Goal: Find specific page/section: Find specific page/section

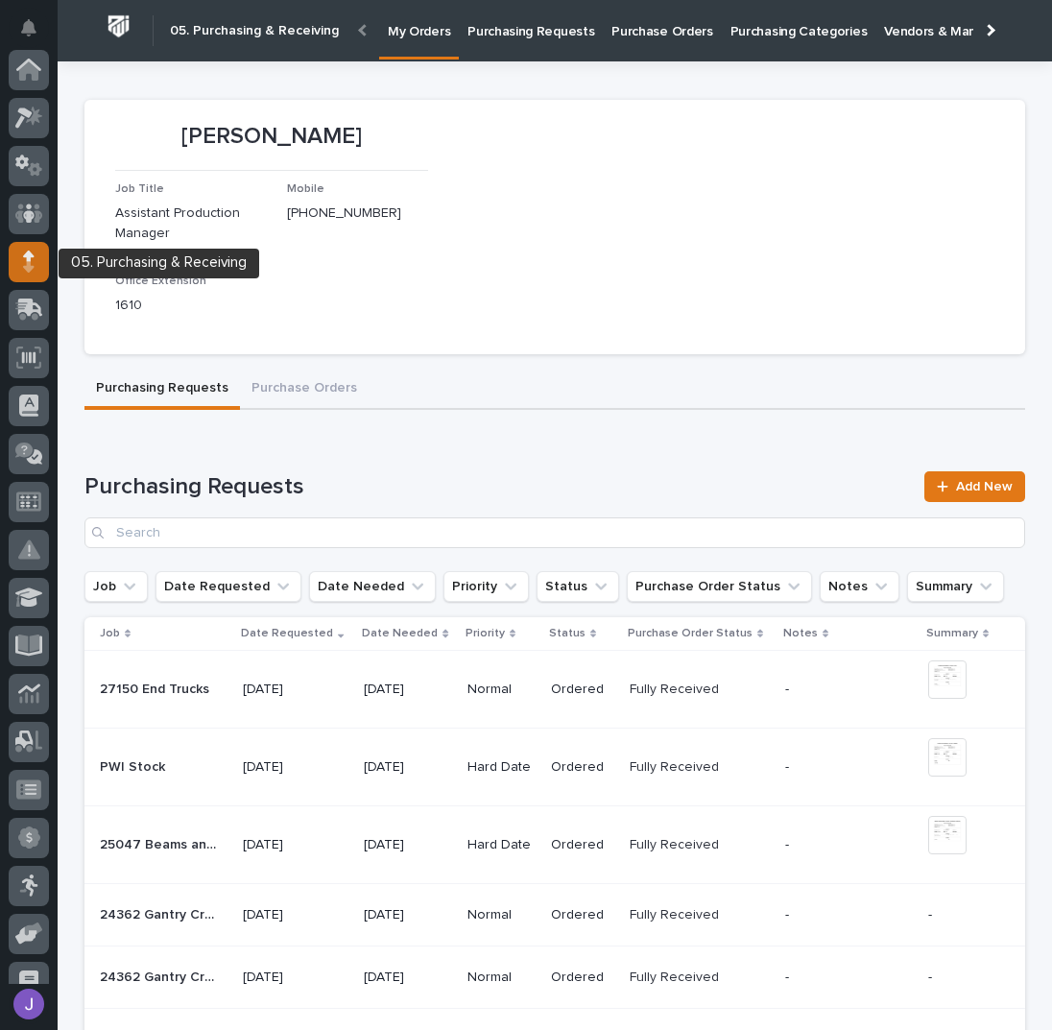
click at [30, 252] on icon at bounding box center [29, 256] width 12 height 11
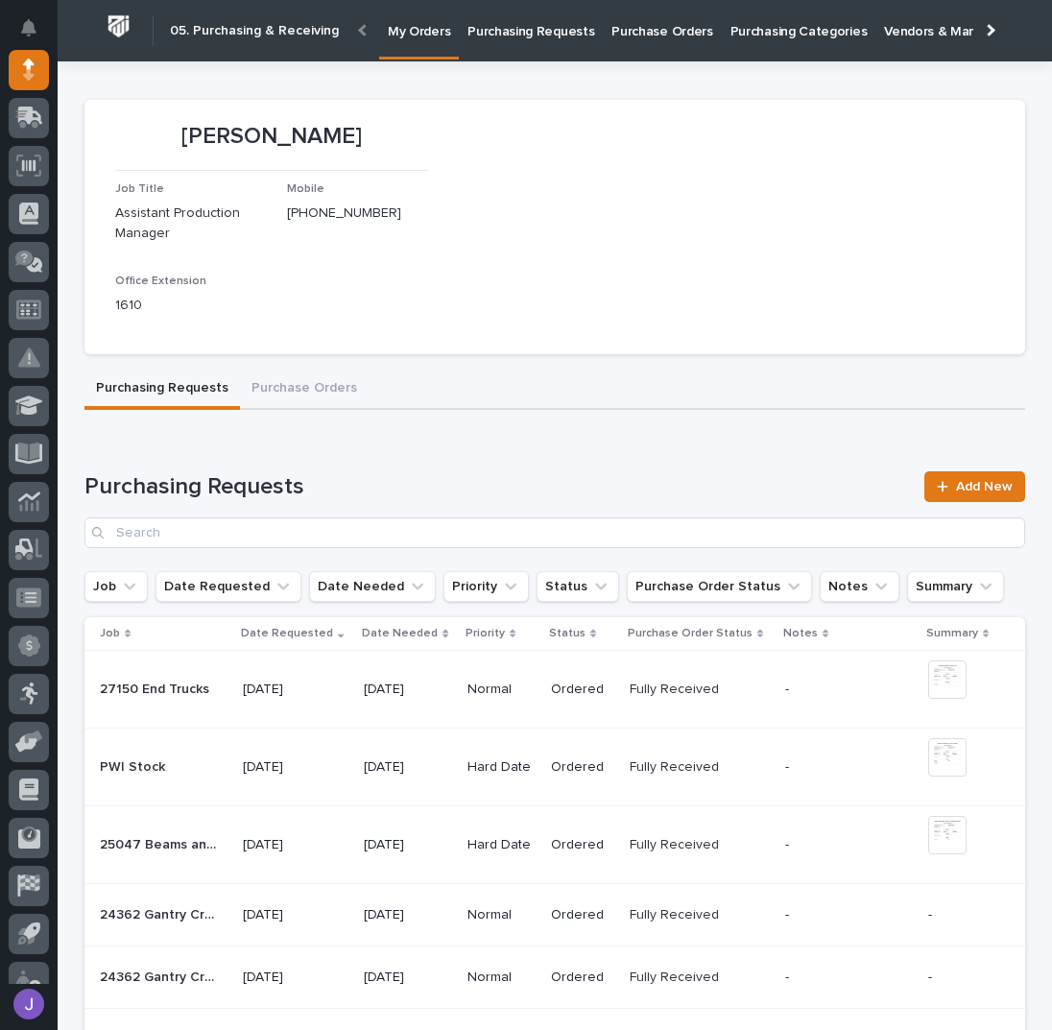
click at [475, 23] on p "Purchasing Requests" at bounding box center [530, 20] width 127 height 40
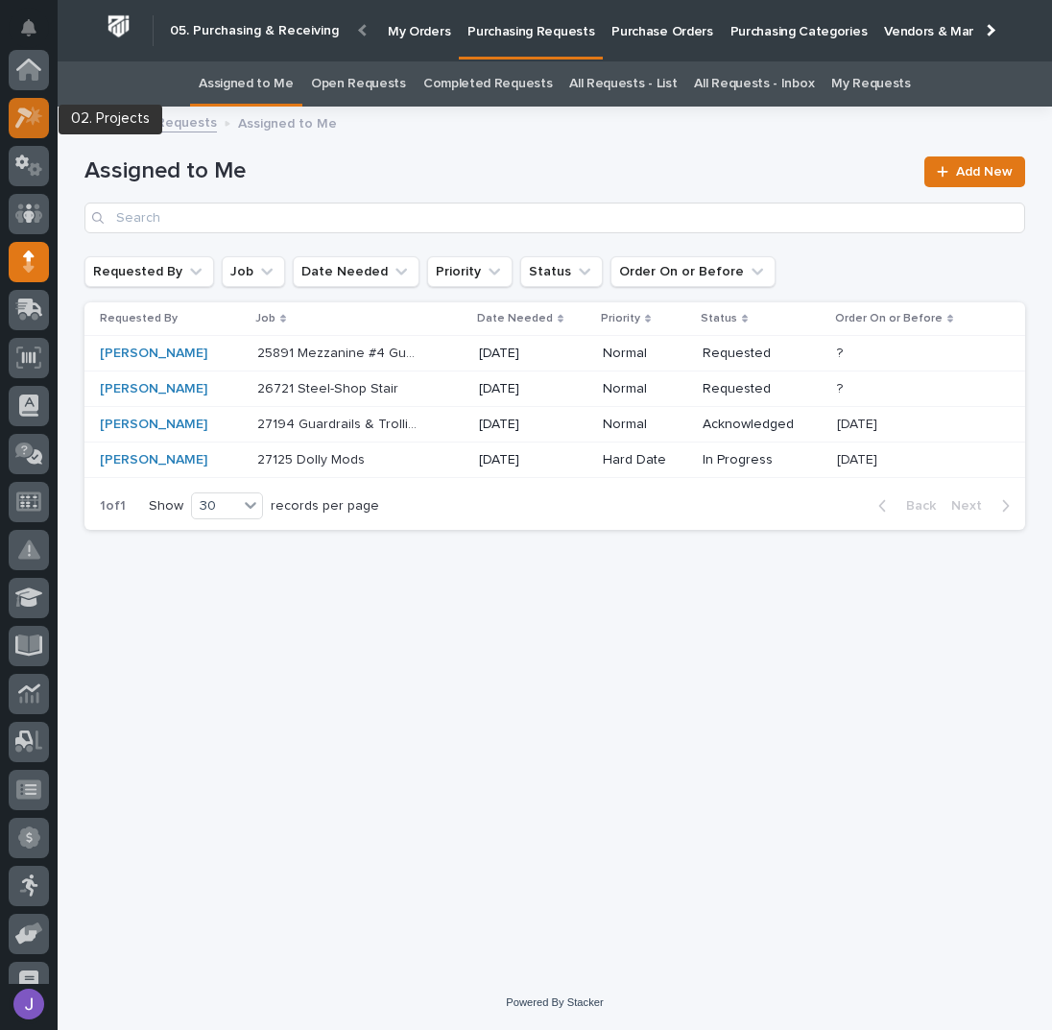
click at [31, 123] on icon at bounding box center [29, 118] width 28 height 22
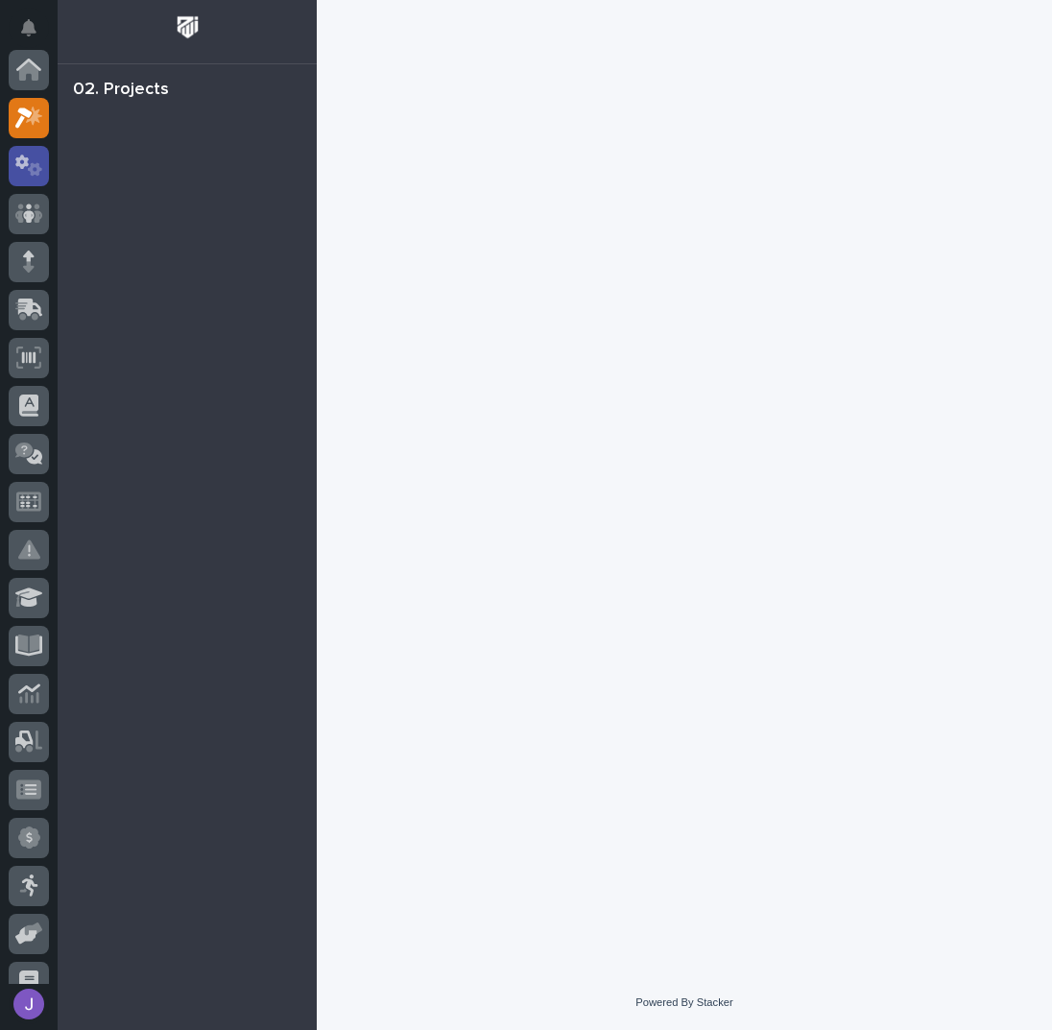
scroll to position [48, 0]
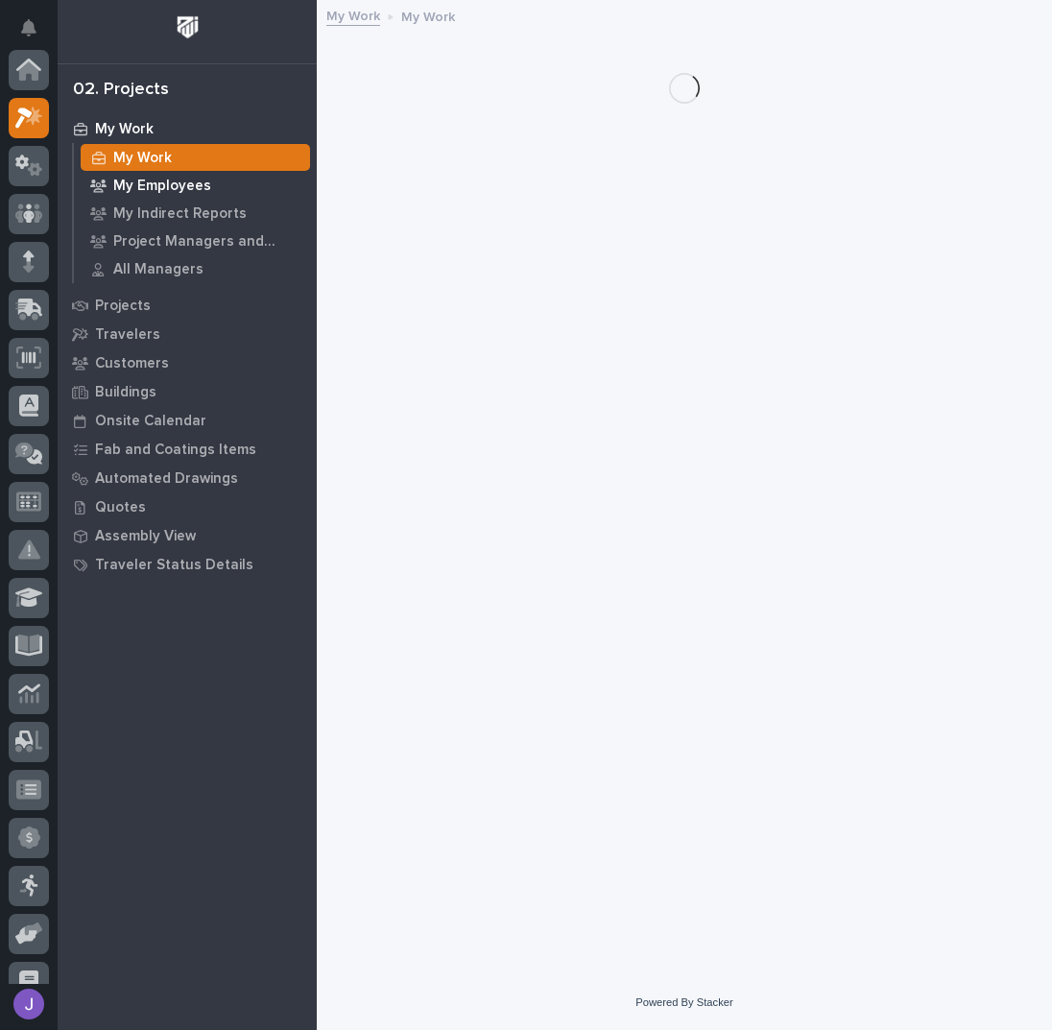
scroll to position [48, 0]
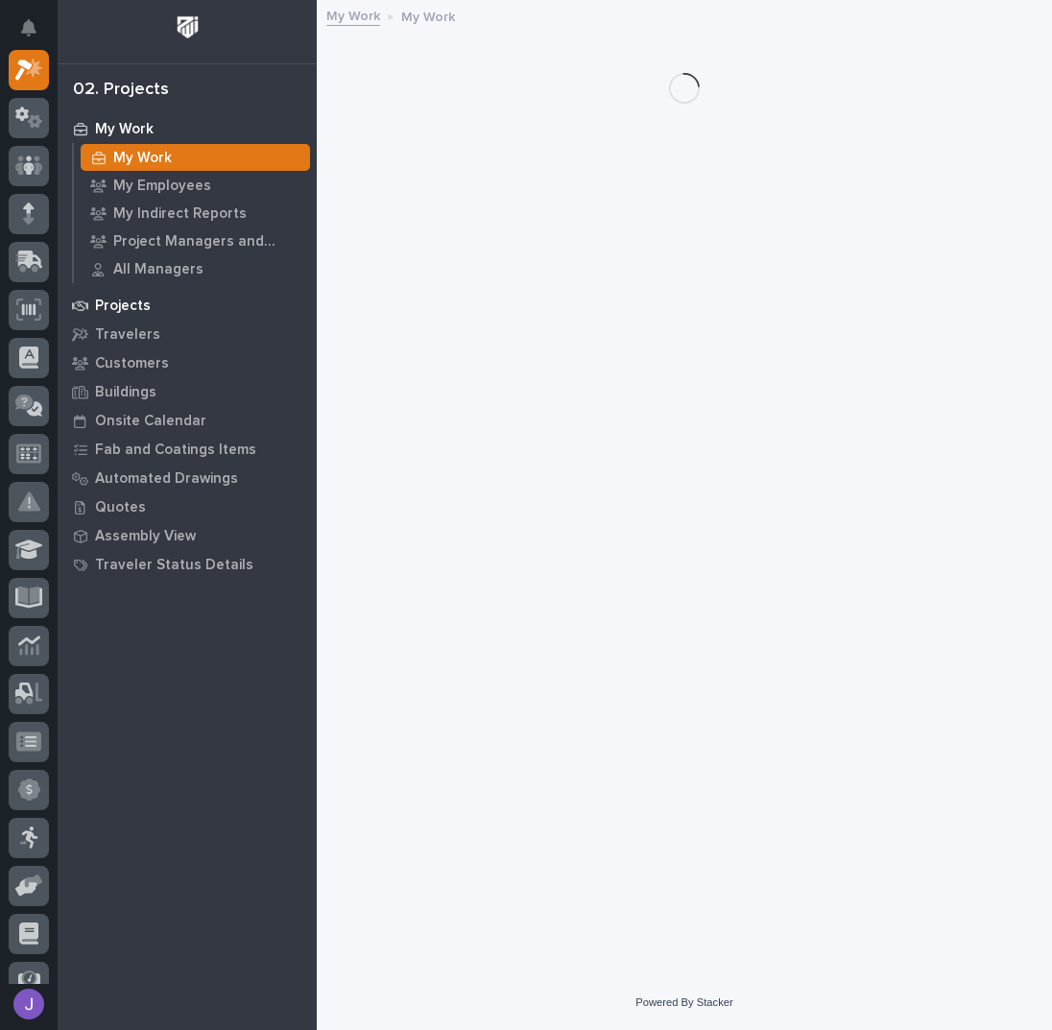
click at [156, 307] on div "Projects" at bounding box center [187, 305] width 250 height 27
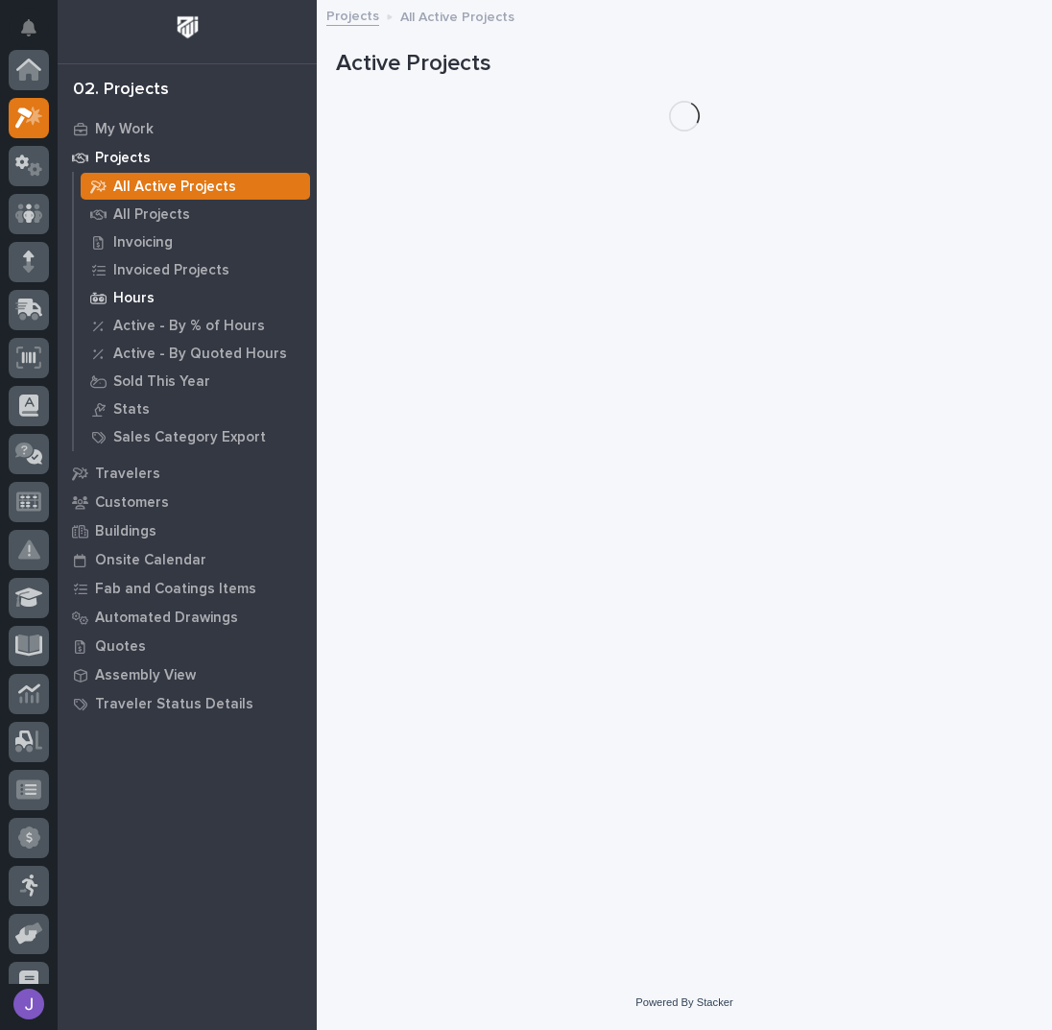
scroll to position [48, 0]
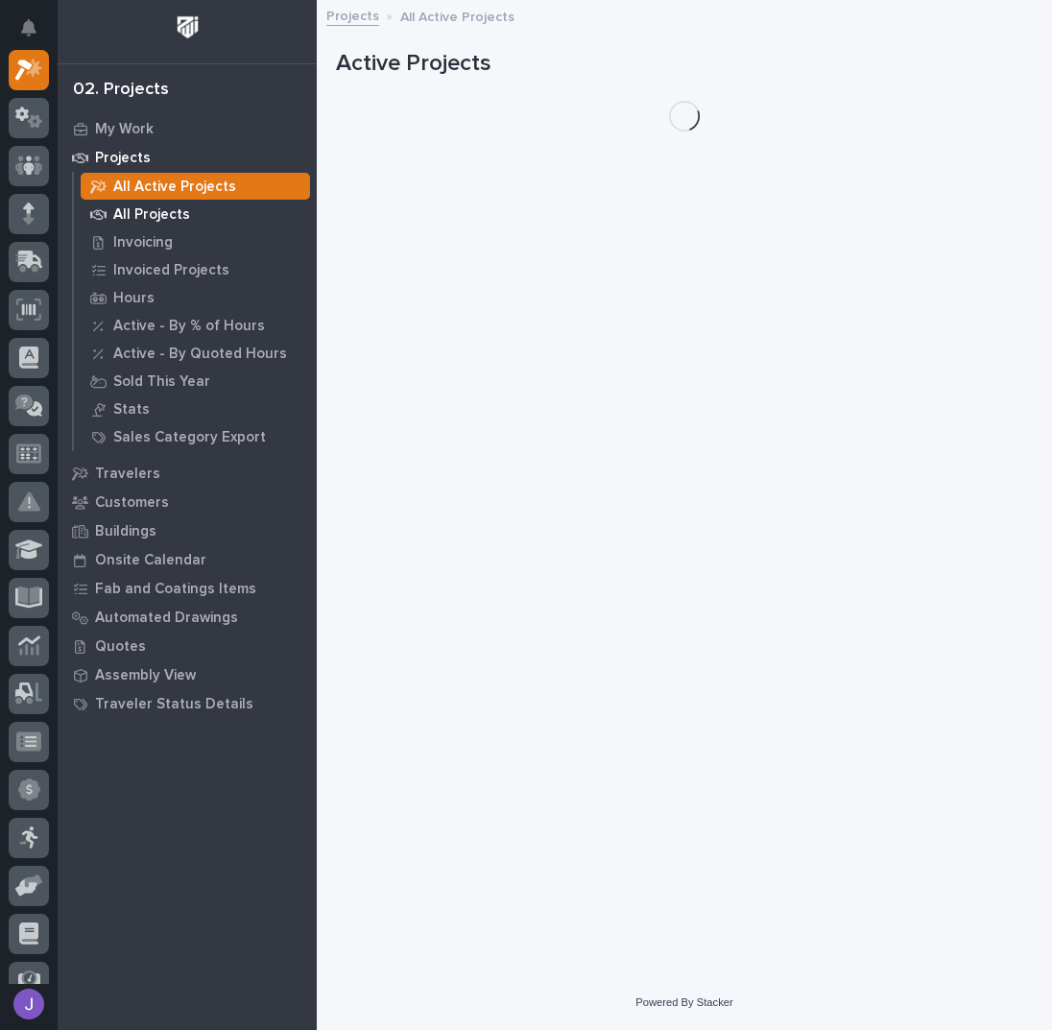
click at [141, 210] on p "All Projects" at bounding box center [151, 214] width 77 height 17
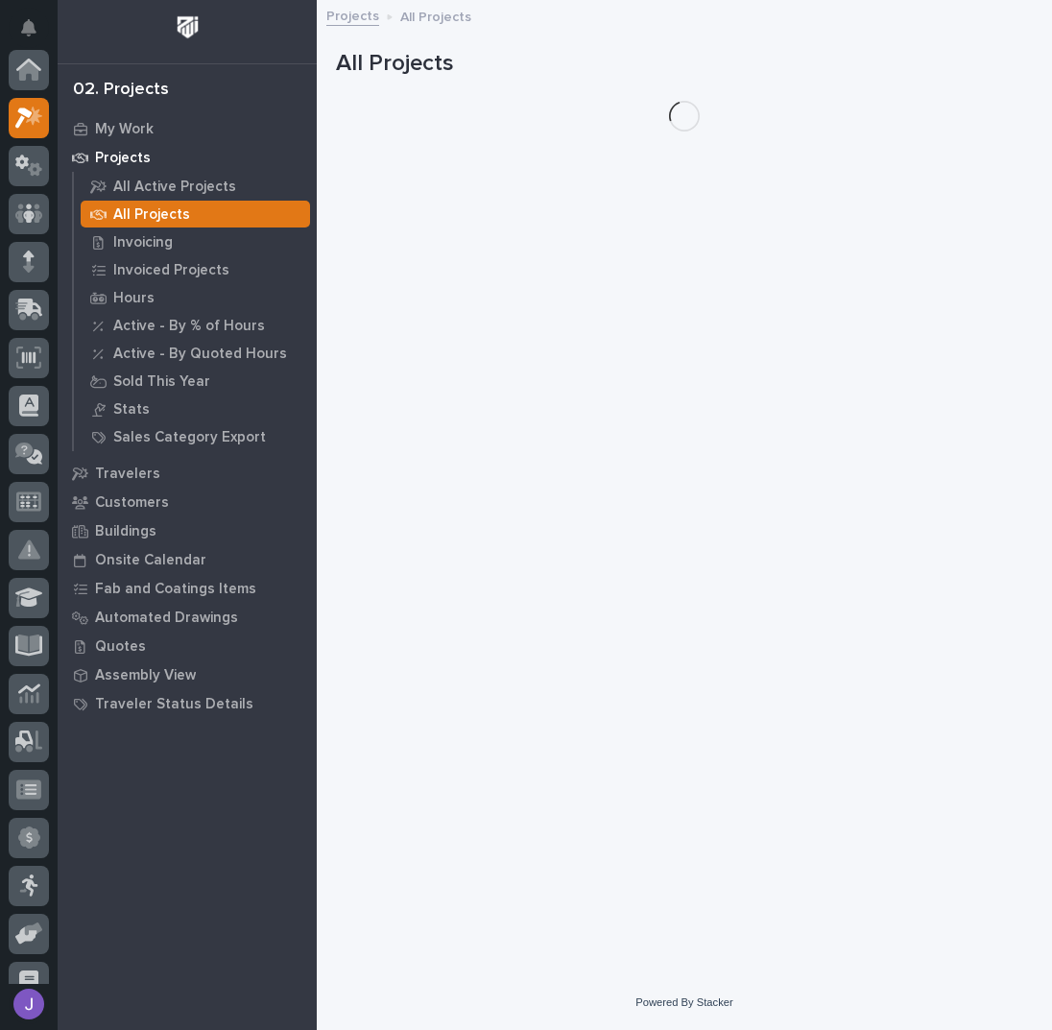
scroll to position [48, 0]
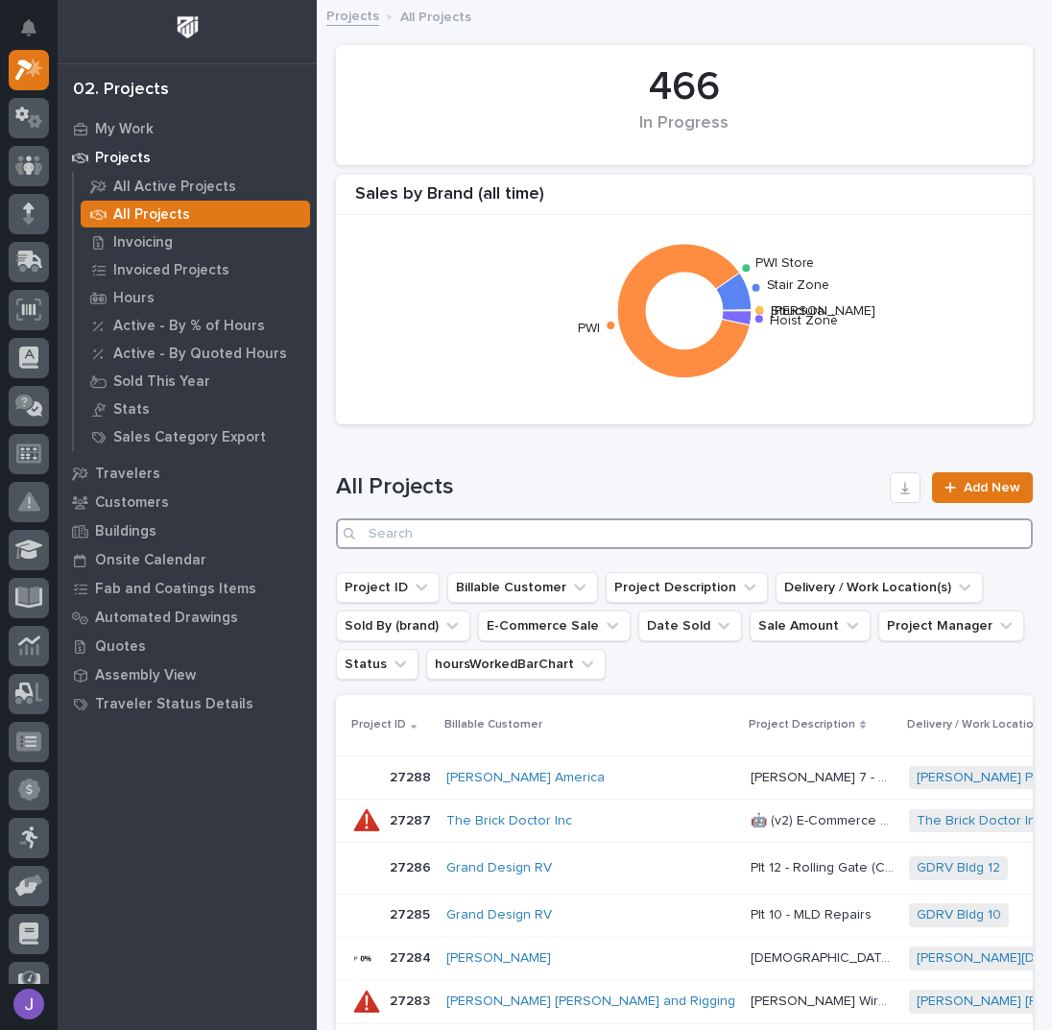
click at [430, 523] on input "Search" at bounding box center [684, 533] width 697 height 31
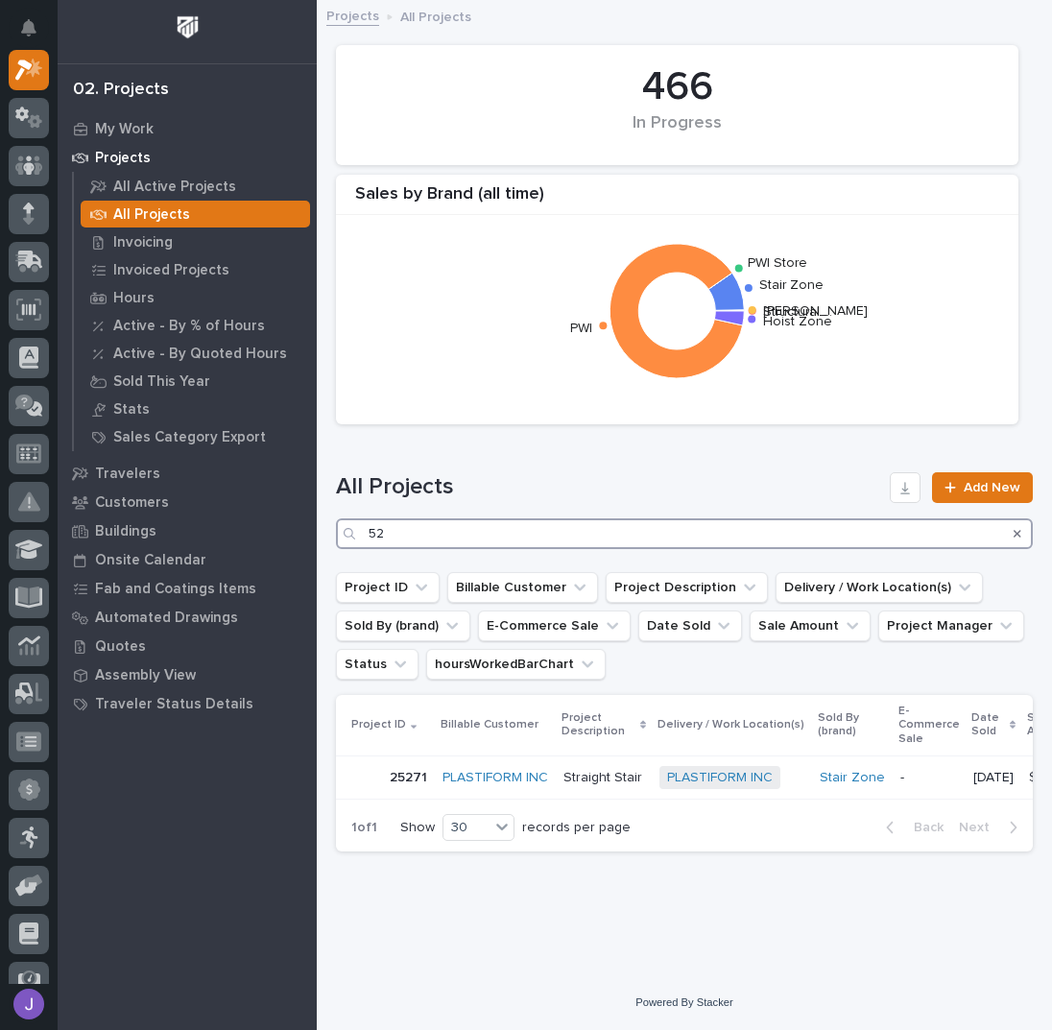
type input "5"
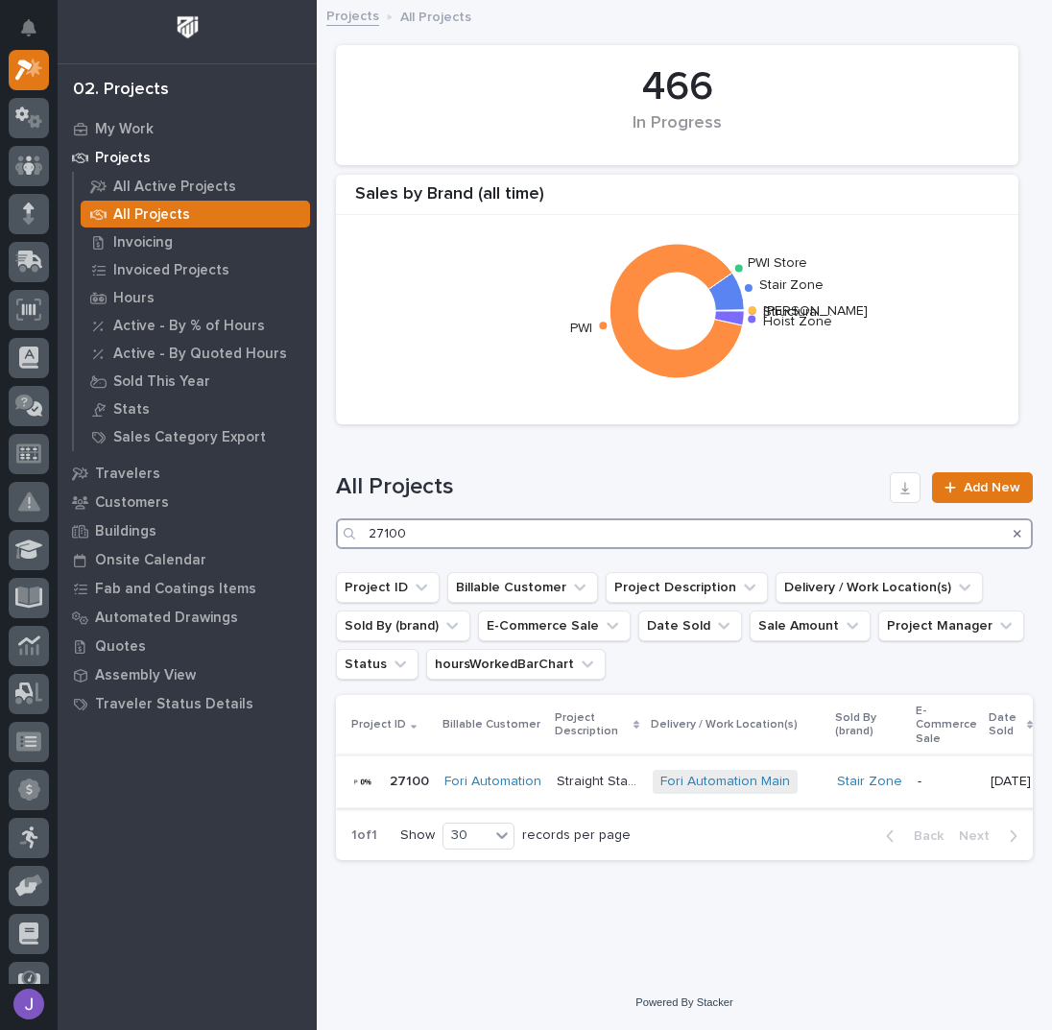
type input "27100"
click at [585, 788] on p "Straight Stairway - OSHA" at bounding box center [599, 780] width 84 height 20
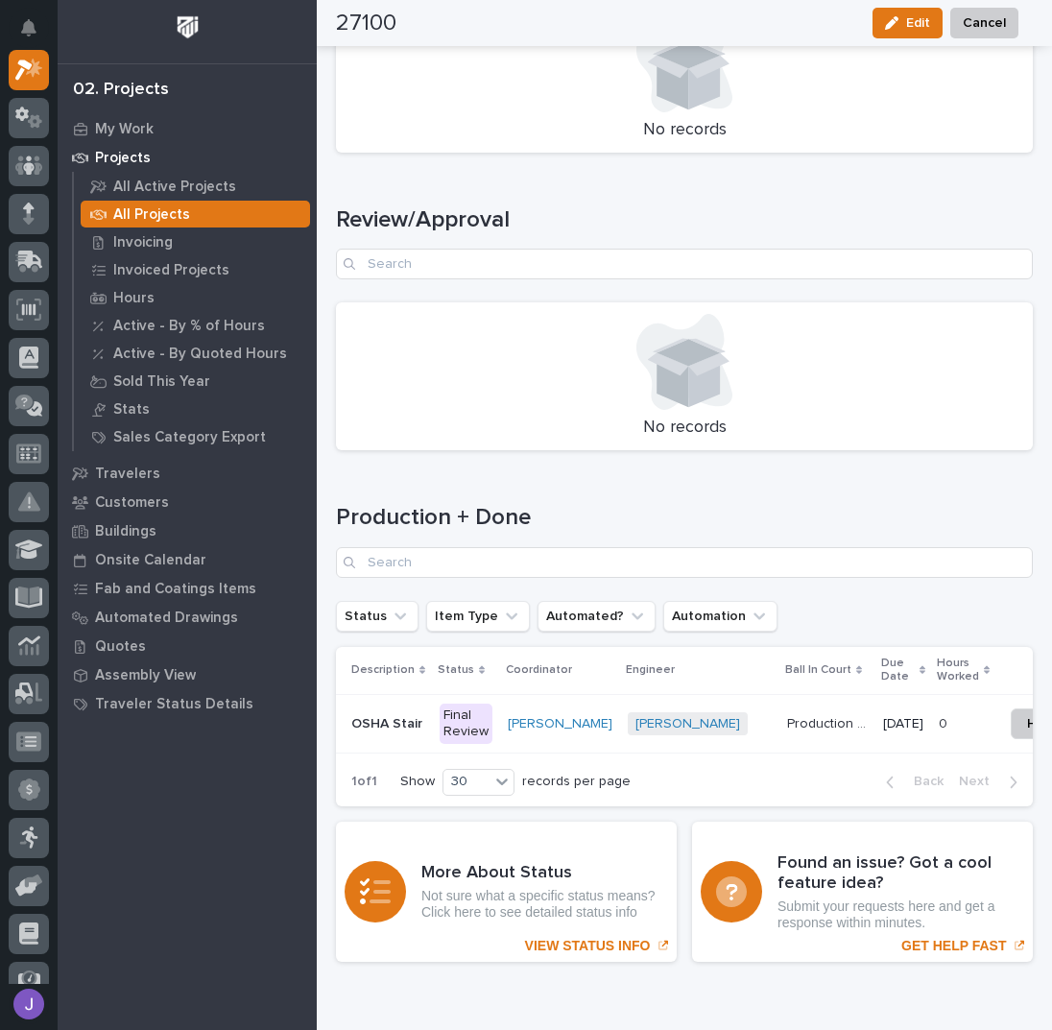
scroll to position [2395, 0]
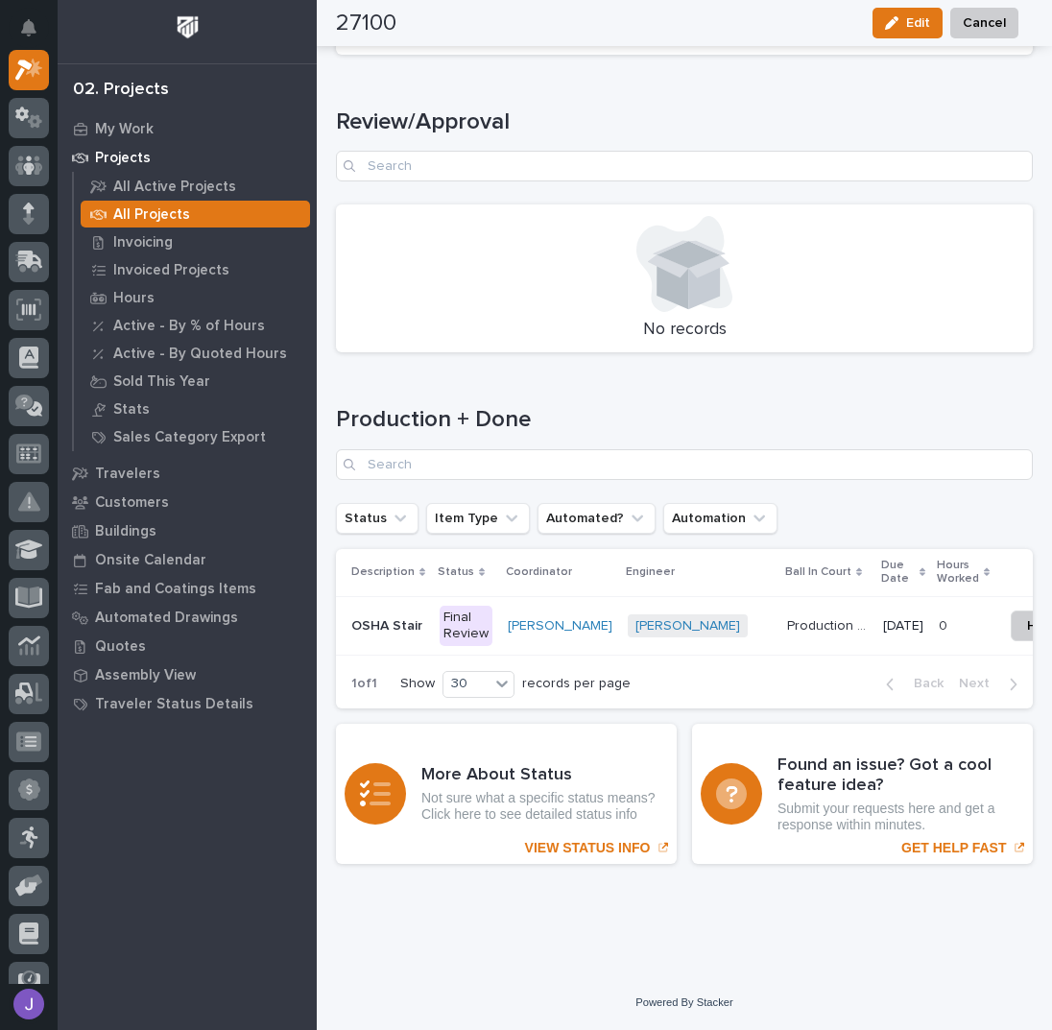
click at [422, 623] on div "OSHA Stair OSHA Stair" at bounding box center [387, 627] width 73 height 32
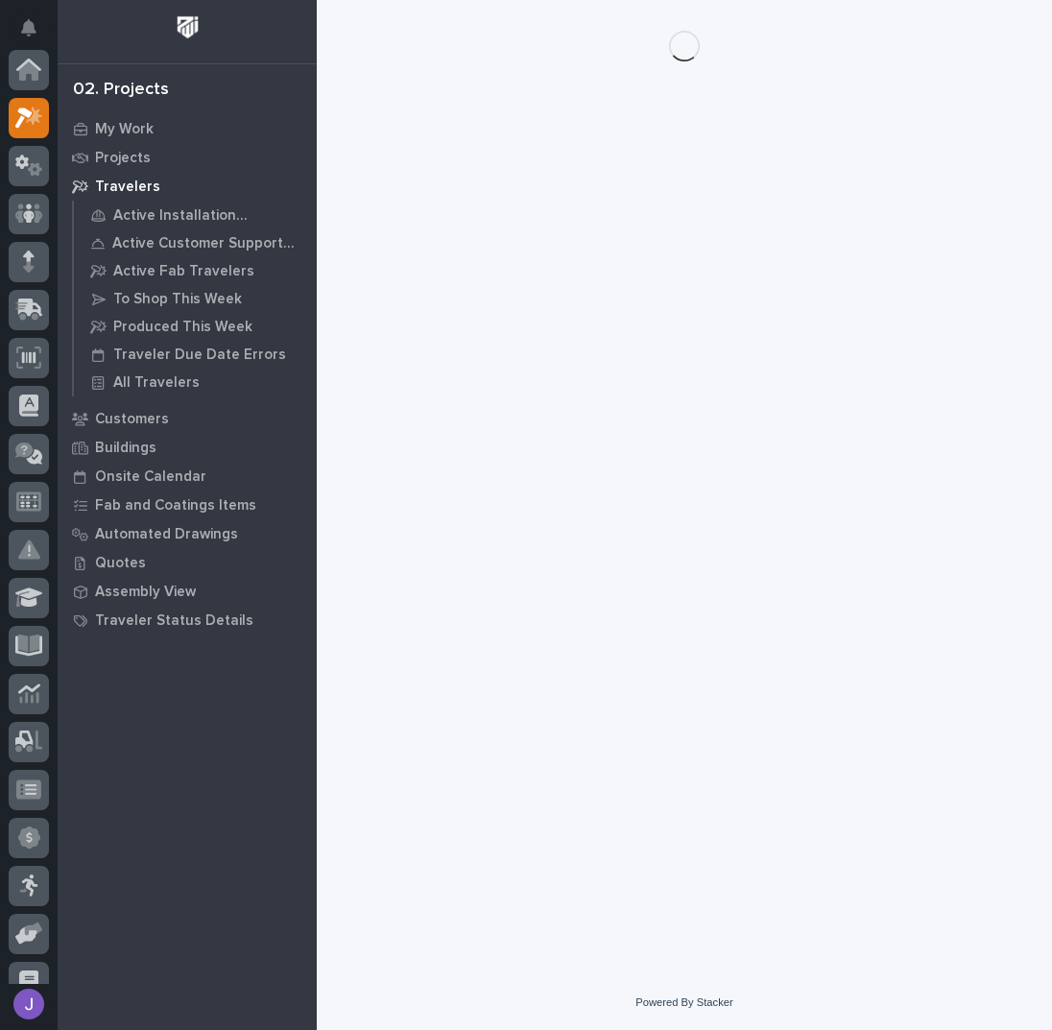
scroll to position [48, 0]
